Goal: Navigation & Orientation: Understand site structure

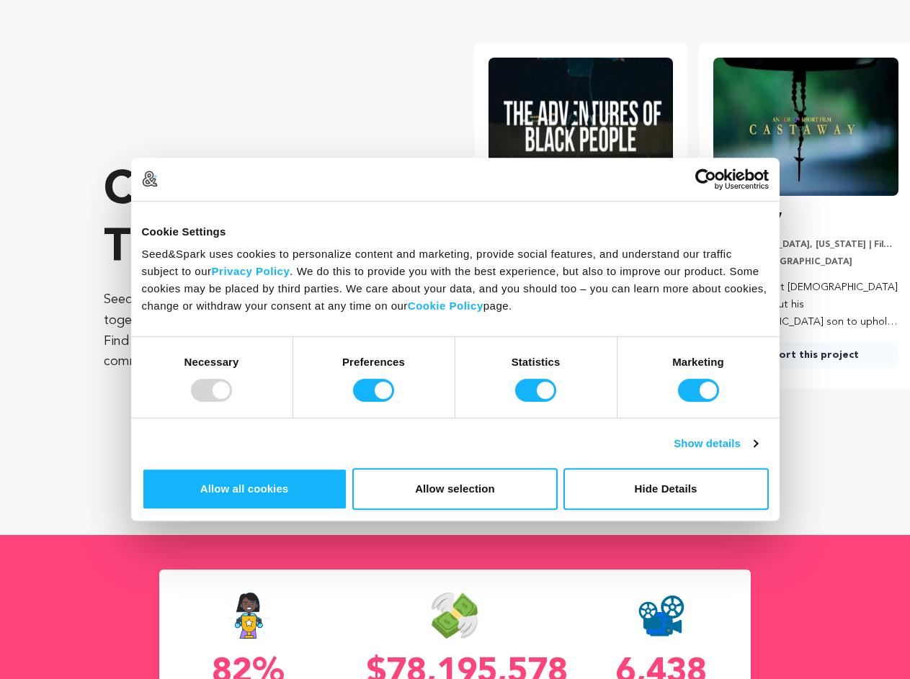
click at [232, 402] on div at bounding box center [211, 390] width 41 height 23
click at [394, 402] on input "Preferences" at bounding box center [373, 390] width 41 height 23
checkbox input "false"
click at [537, 402] on input "Statistics" at bounding box center [535, 390] width 41 height 23
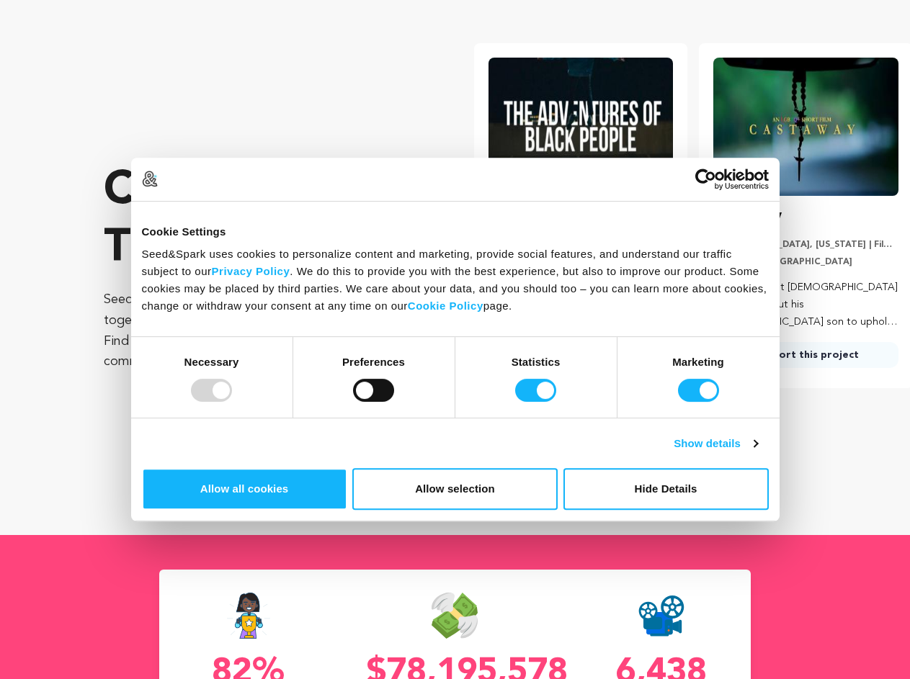
checkbox input "false"
click at [678, 402] on input "Marketing" at bounding box center [698, 390] width 41 height 23
checkbox input "false"
click at [757, 452] on link "Show details" at bounding box center [716, 443] width 84 height 17
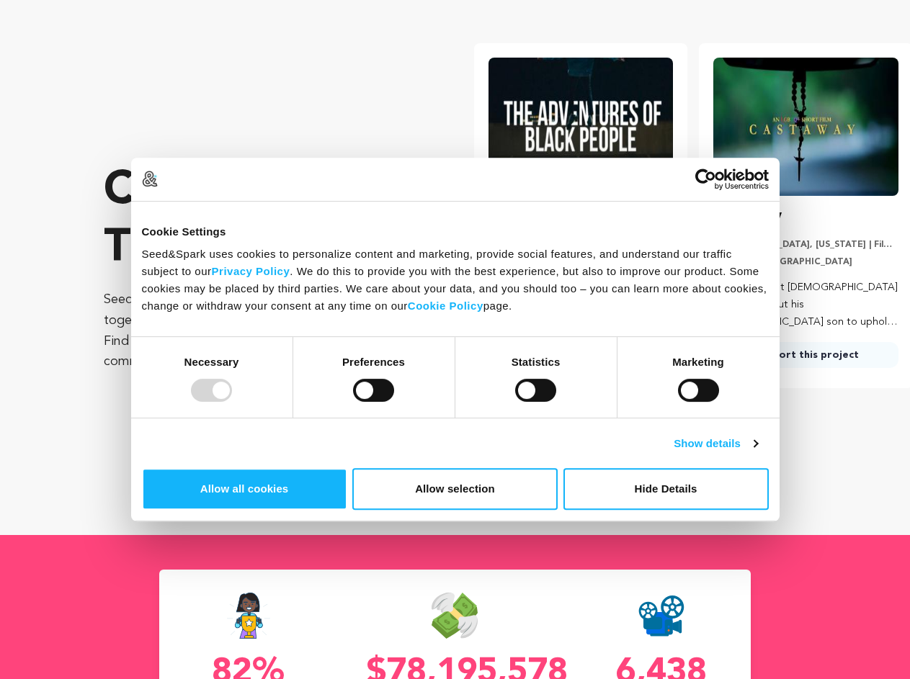
click at [0, 0] on div "Preferences 8 Preference cookies enable a website to remember information that …" at bounding box center [0, 0] width 0 height 0
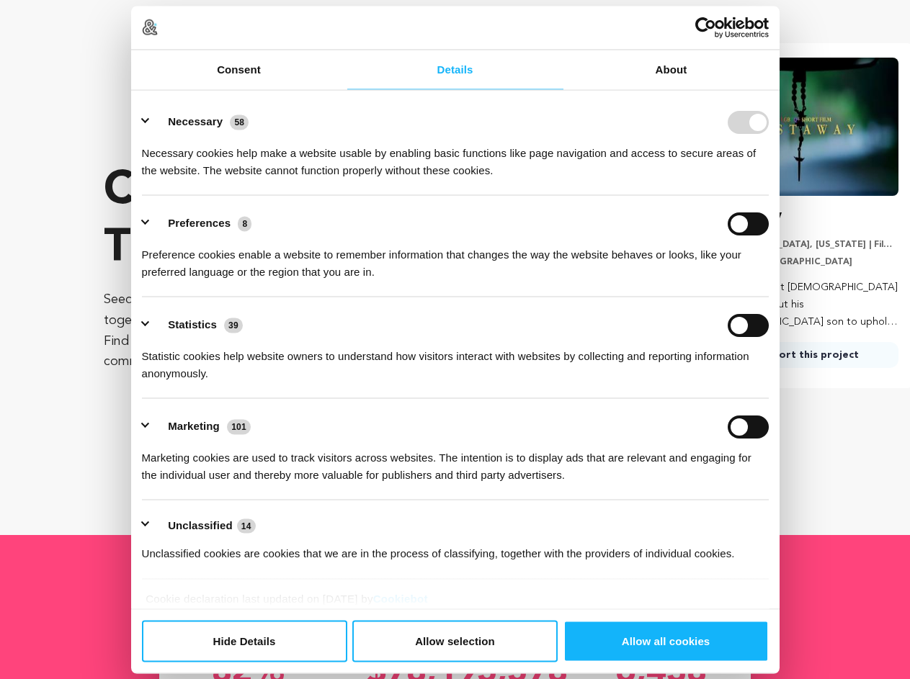
click at [775, 545] on ul "Necessary 58 Necessary cookies help make a website usable by enabling basic fun…" at bounding box center [455, 337] width 640 height 486
click at [796, 268] on p "Drama, [DEMOGRAPHIC_DATA]" at bounding box center [805, 262] width 185 height 12
